Goal: Task Accomplishment & Management: Manage account settings

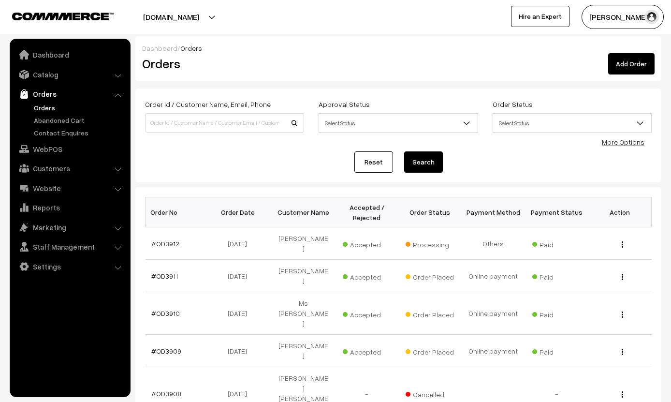
scroll to position [60, 0]
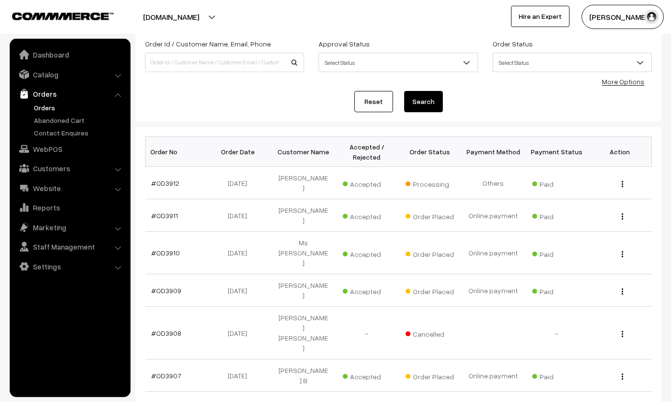
click at [313, 180] on td "[PERSON_NAME]" at bounding box center [303, 183] width 63 height 32
click at [312, 181] on td "[PERSON_NAME]" at bounding box center [303, 183] width 63 height 32
click at [171, 179] on link "#OD3912" at bounding box center [165, 183] width 28 height 8
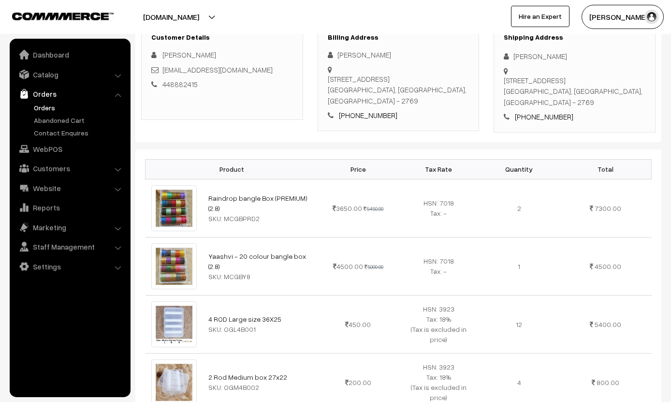
scroll to position [165, 0]
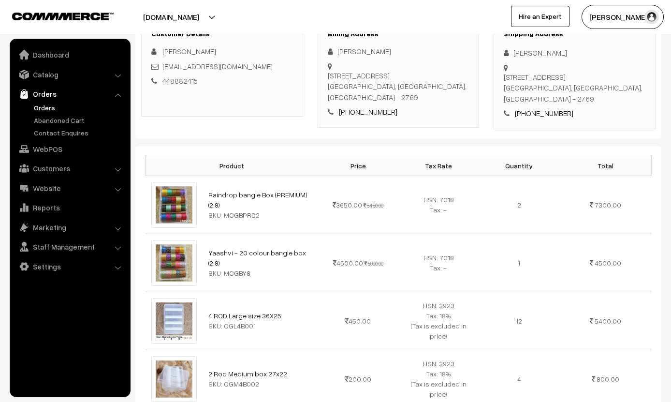
click at [184, 187] on img at bounding box center [174, 205] width 46 height 46
click at [181, 182] on img at bounding box center [174, 205] width 46 height 46
click at [187, 185] on img at bounding box center [174, 205] width 46 height 46
click at [181, 190] on img at bounding box center [174, 205] width 46 height 46
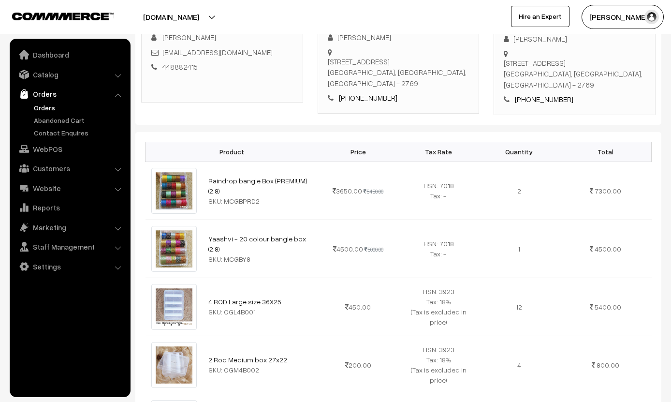
scroll to position [179, 0]
click at [232, 177] on link "Raindrop bangle Box (PREMIUM) (2.8)" at bounding box center [257, 186] width 99 height 18
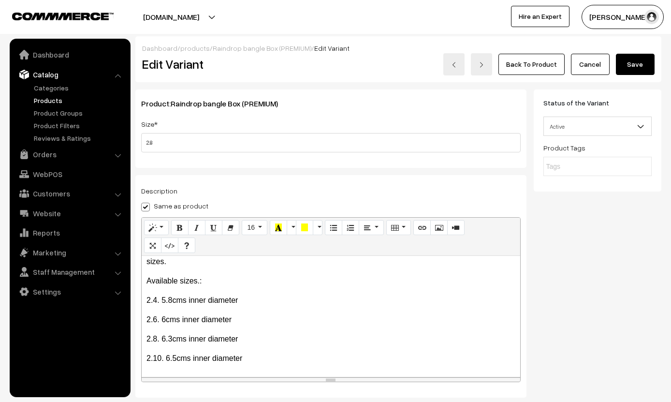
click at [43, 156] on link "Orders" at bounding box center [69, 154] width 115 height 17
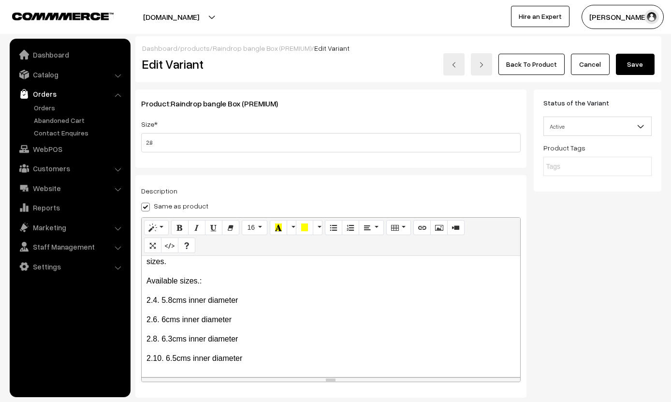
click at [54, 91] on link "Orders" at bounding box center [69, 93] width 115 height 17
click at [50, 95] on link "Orders" at bounding box center [69, 93] width 115 height 17
click at [52, 93] on link "Orders" at bounding box center [69, 93] width 115 height 17
click at [49, 99] on link "Orders" at bounding box center [69, 93] width 115 height 17
